Goal: Check status: Check status

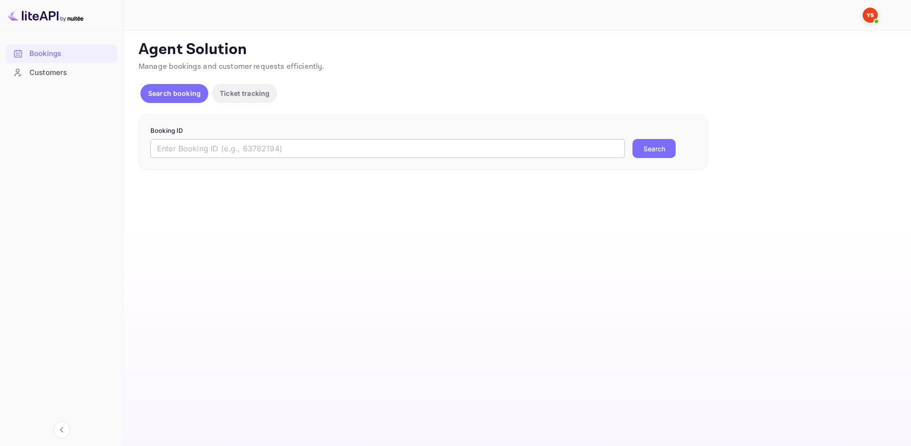
click at [247, 153] on input "text" at bounding box center [387, 148] width 475 height 19
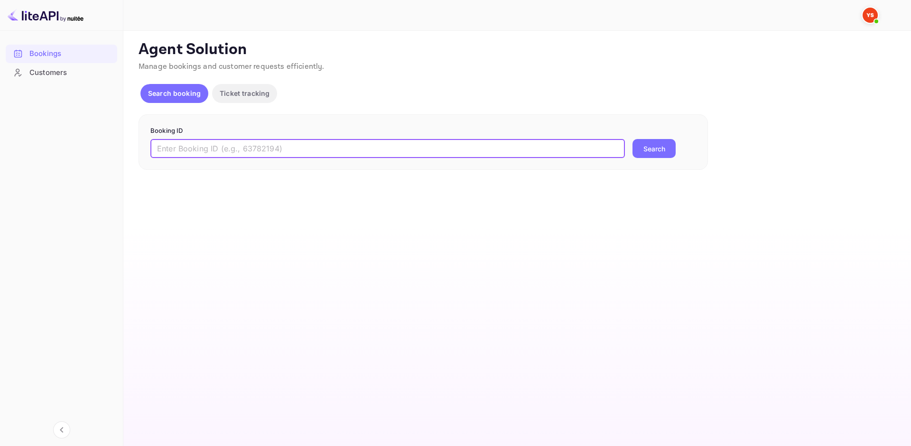
paste input "7975794"
type input "7975794"
click at [657, 158] on button "Search" at bounding box center [654, 148] width 43 height 19
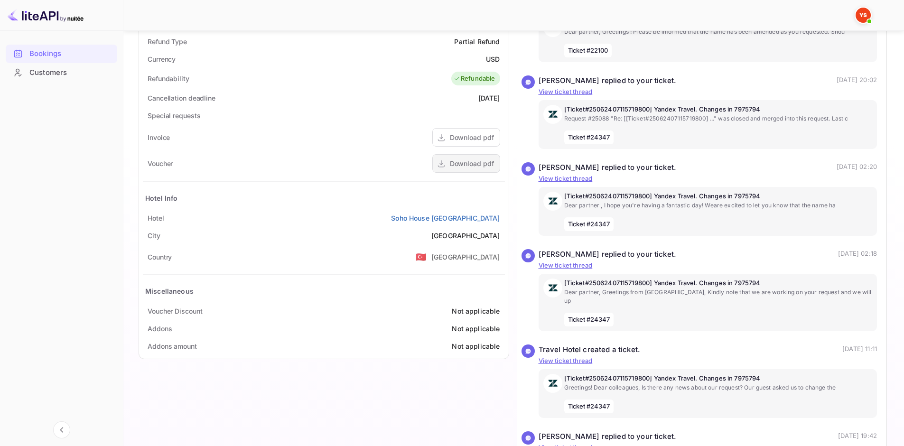
scroll to position [380, 0]
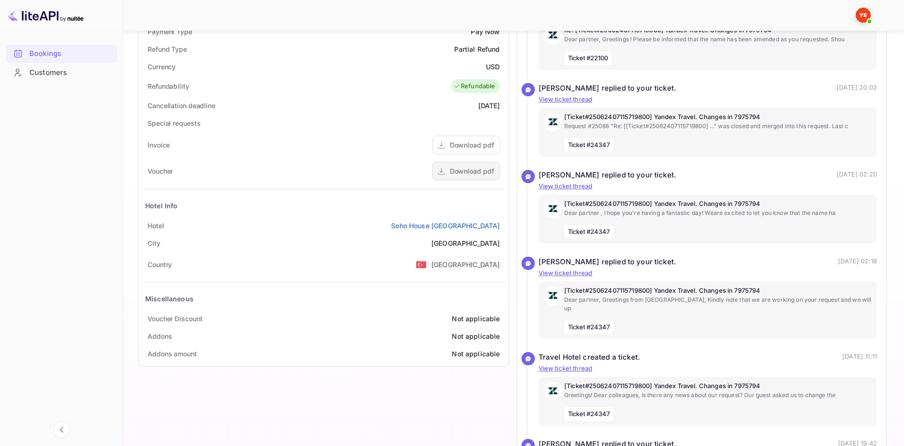
click at [480, 170] on div "Download pdf" at bounding box center [472, 171] width 44 height 10
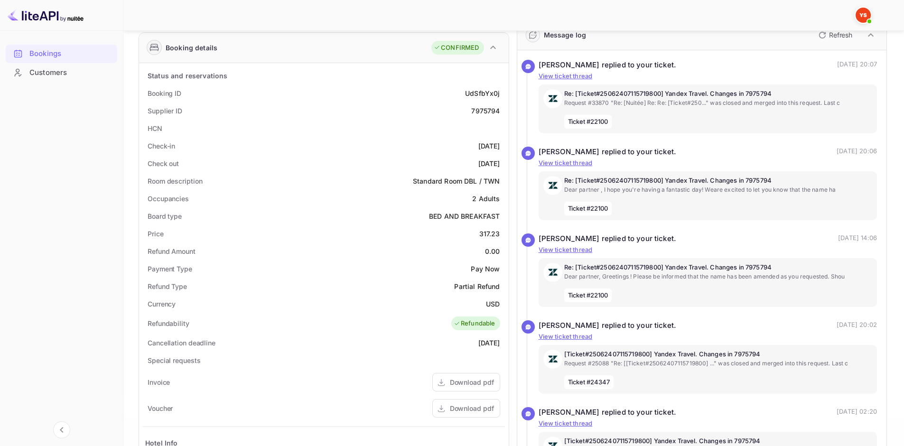
scroll to position [0, 0]
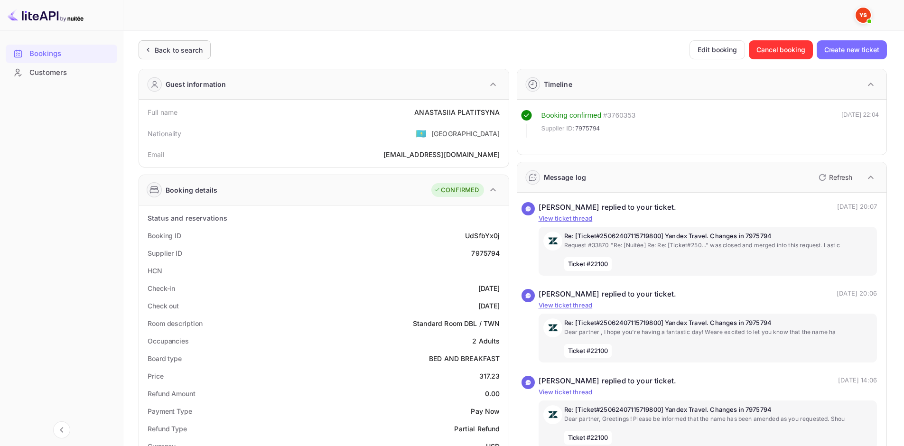
click at [202, 44] on div "Back to search" at bounding box center [175, 49] width 72 height 19
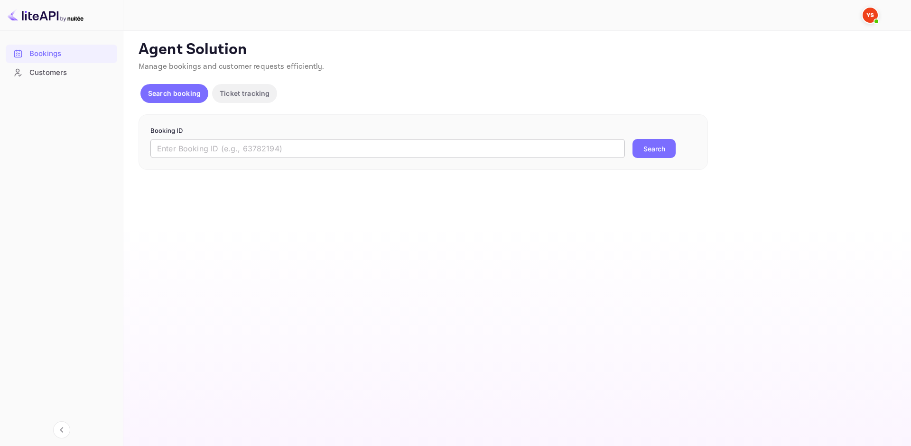
click at [256, 144] on input "text" at bounding box center [387, 148] width 475 height 19
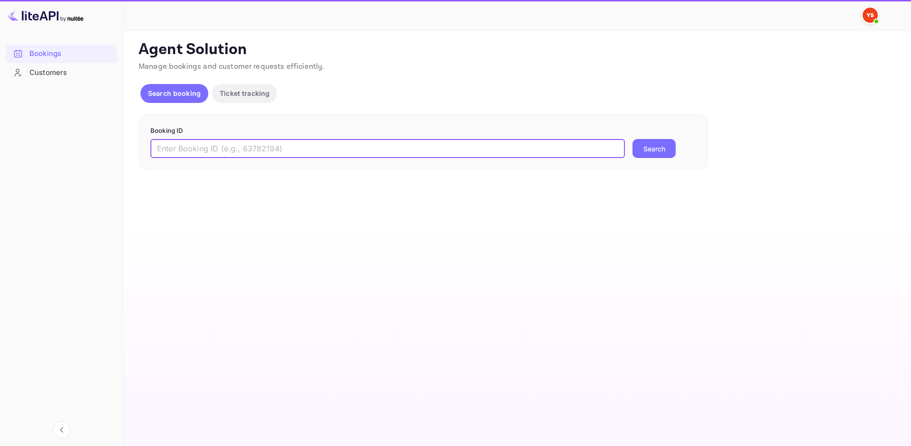
paste input "7990098"
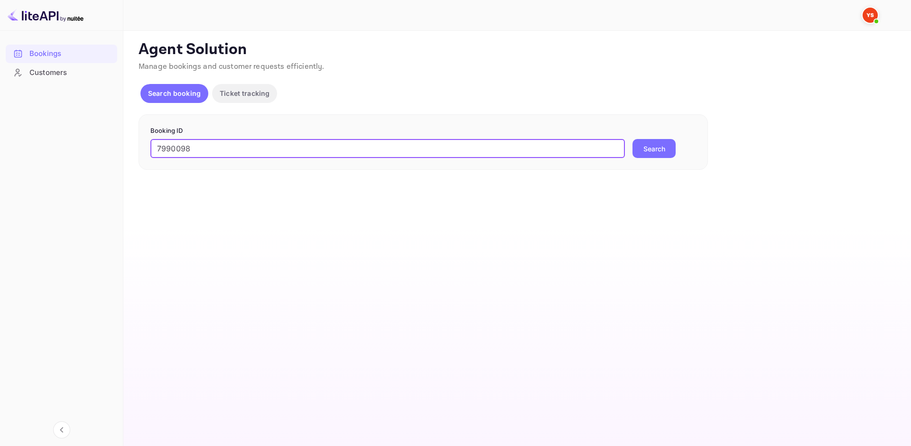
type input "7990098"
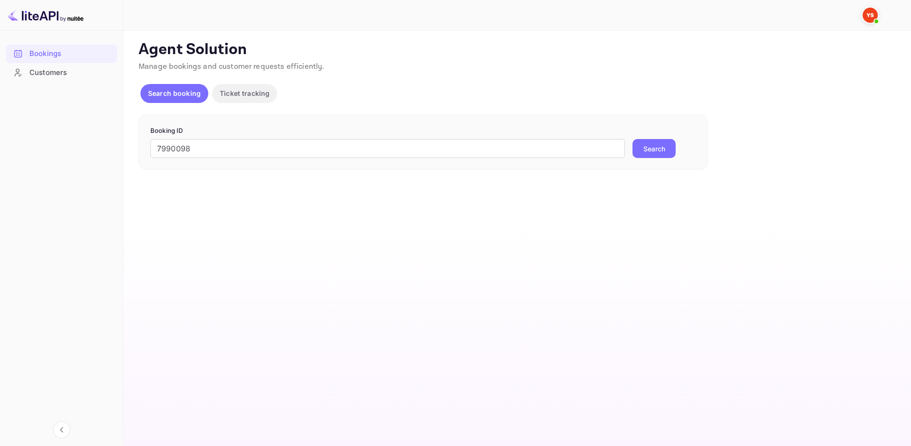
click at [643, 149] on button "Search" at bounding box center [654, 148] width 43 height 19
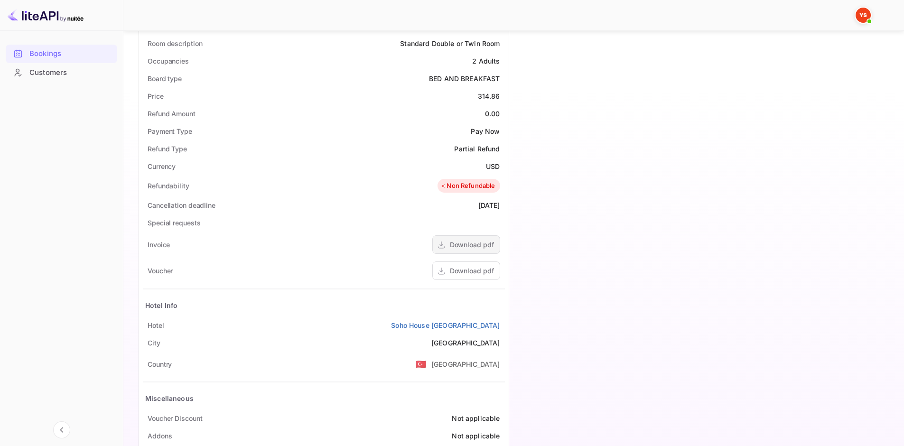
scroll to position [285, 0]
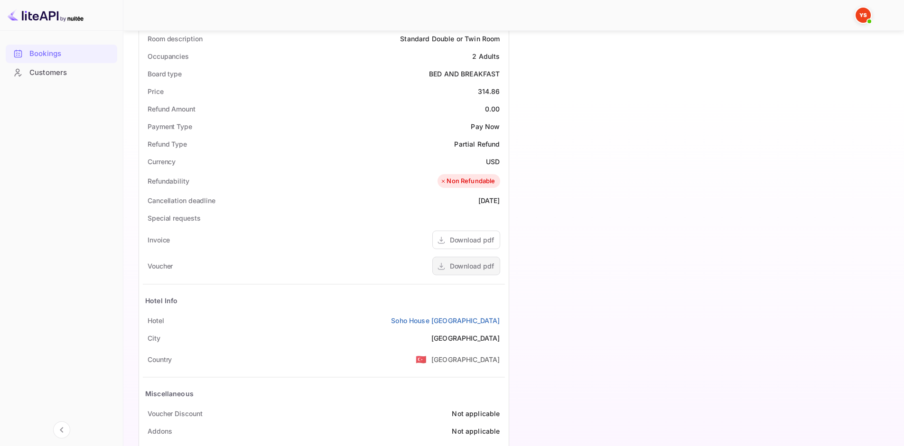
click at [476, 262] on div "Download pdf" at bounding box center [472, 266] width 44 height 10
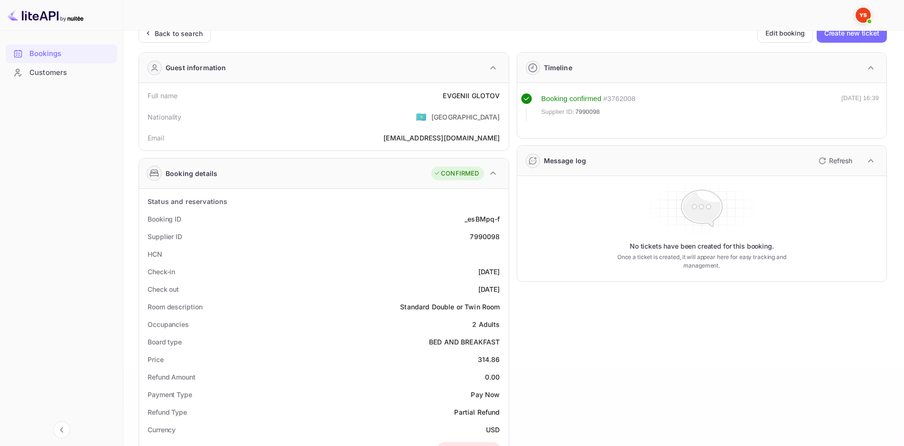
scroll to position [0, 0]
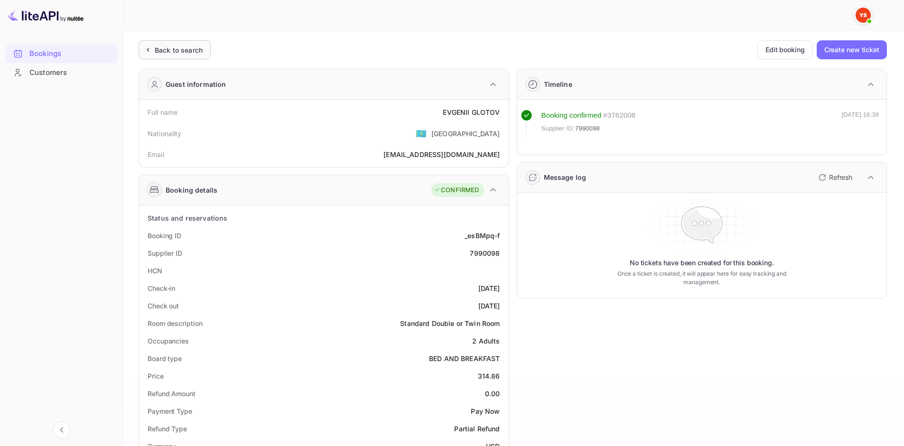
click at [196, 57] on div "Back to search" at bounding box center [175, 49] width 72 height 19
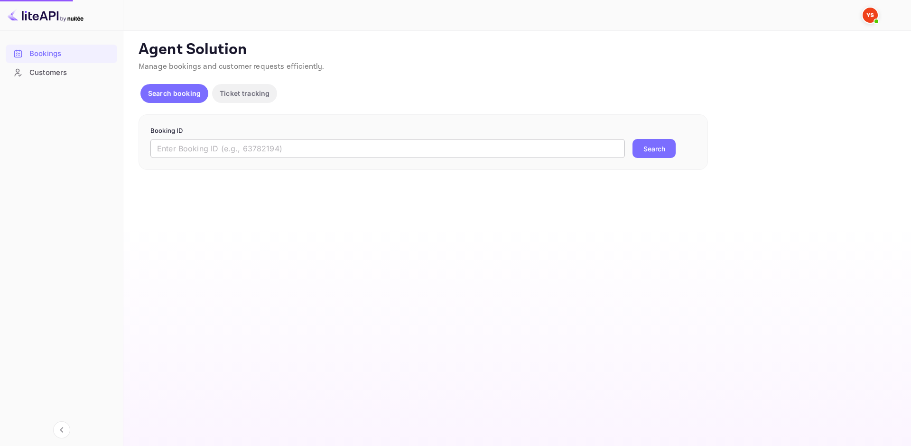
click at [239, 151] on input "text" at bounding box center [387, 148] width 475 height 19
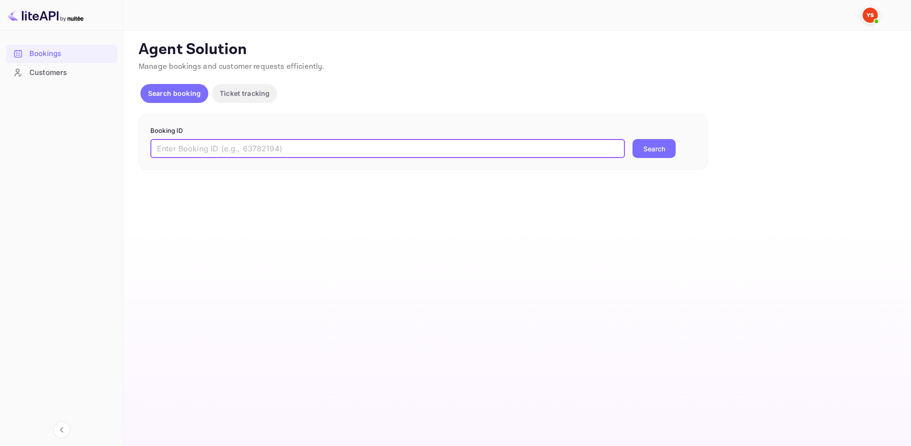
paste input "7975794"
type input "7975794"
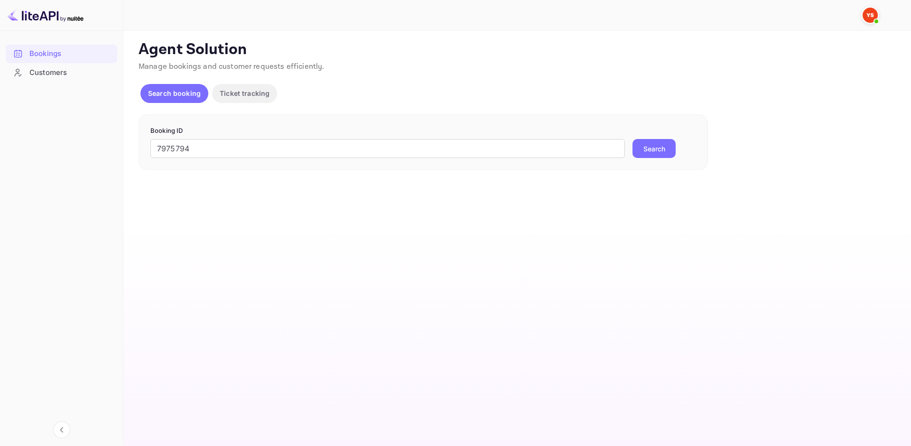
click at [665, 145] on button "Search" at bounding box center [654, 148] width 43 height 19
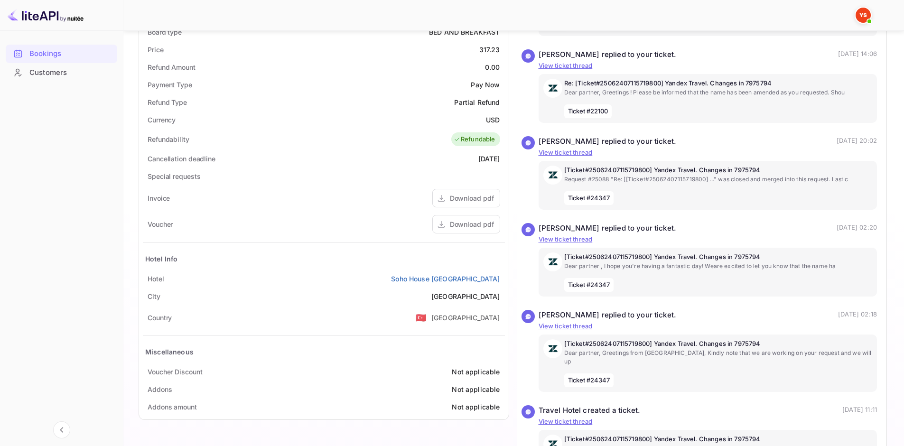
scroll to position [332, 0]
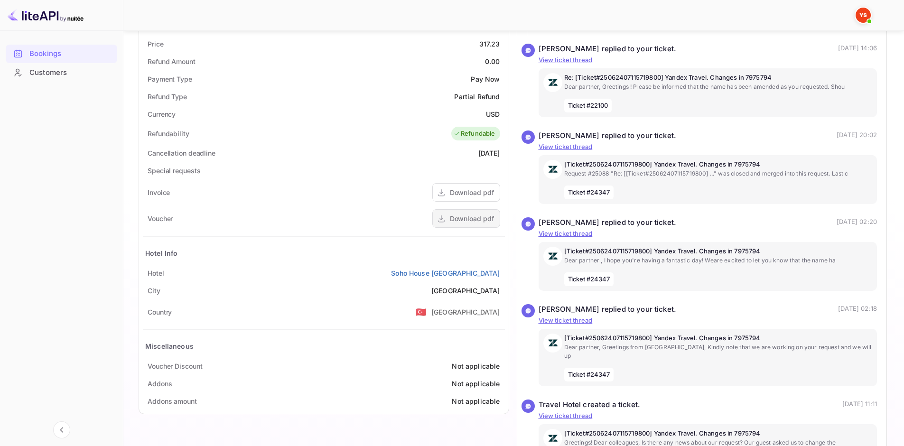
click at [475, 220] on div "Download pdf" at bounding box center [472, 219] width 44 height 10
